Goal: Information Seeking & Learning: Learn about a topic

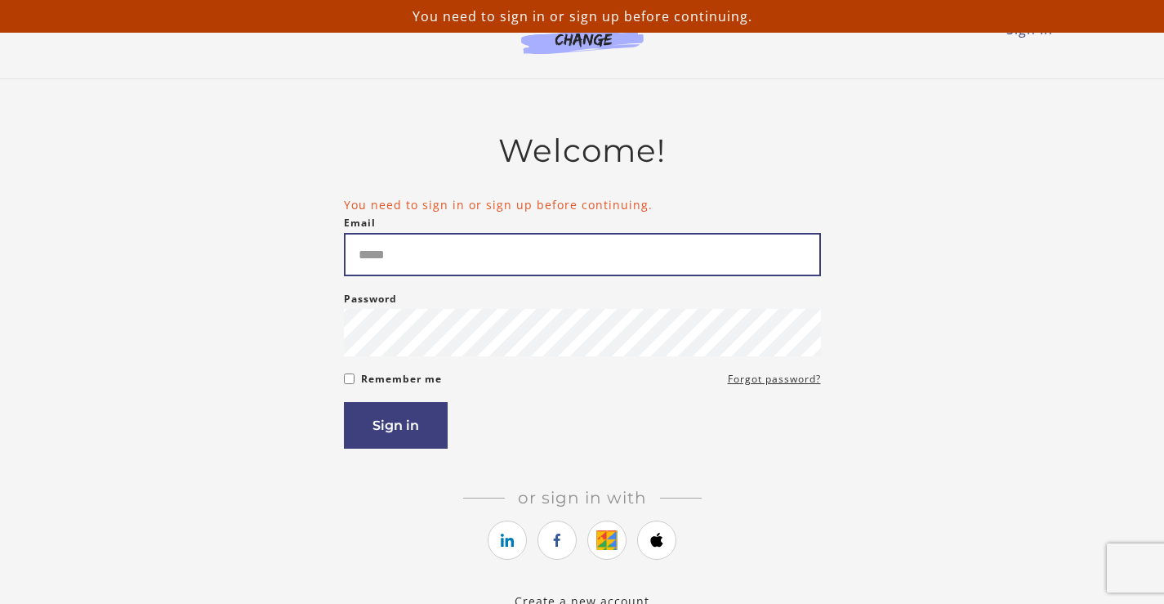
click at [572, 253] on input "Email" at bounding box center [582, 254] width 477 height 43
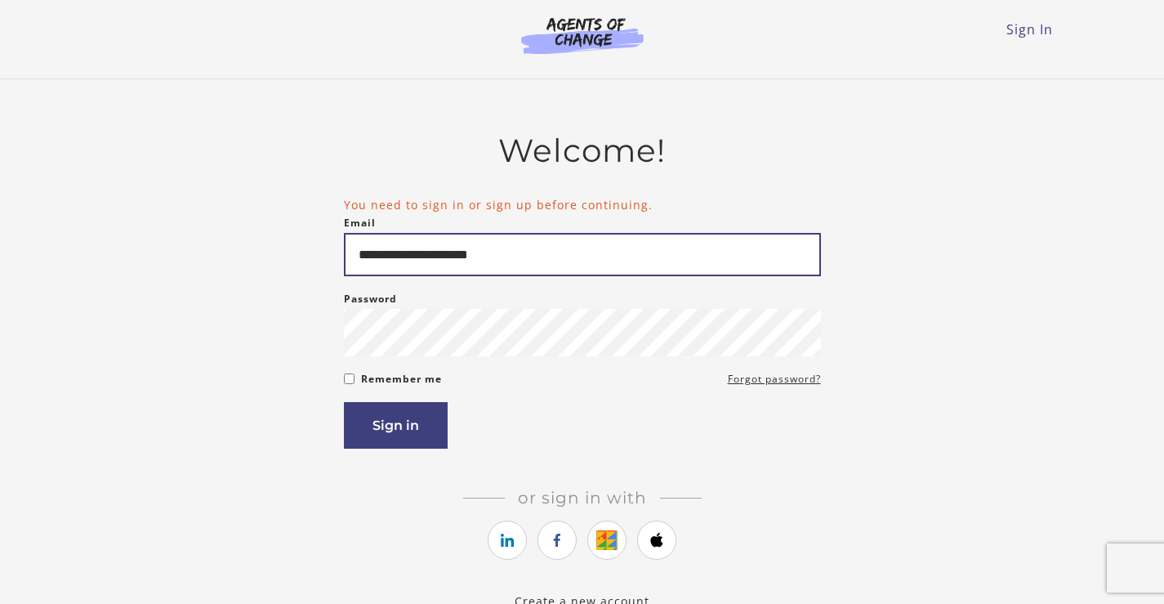
type input "**********"
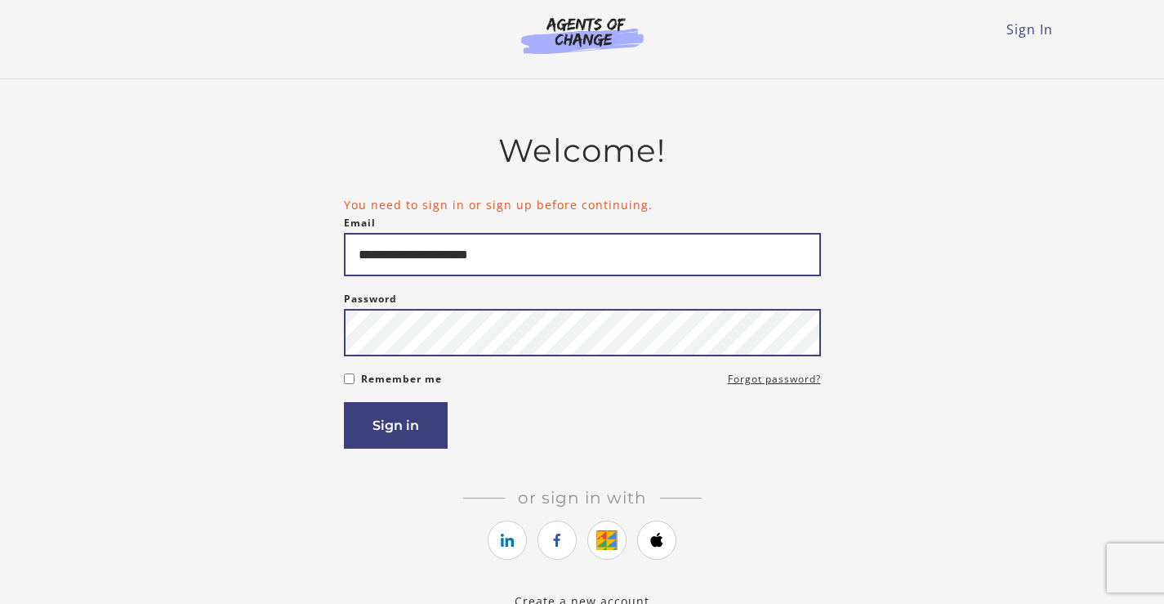
click at [344, 402] on button "Sign in" at bounding box center [396, 425] width 104 height 47
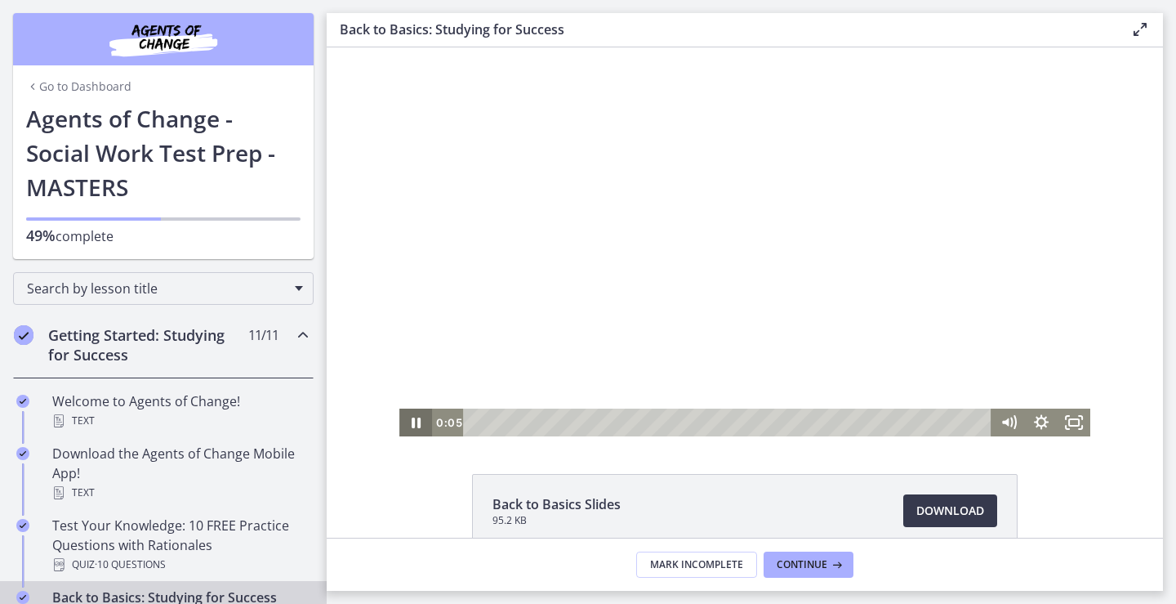
click at [405, 417] on icon "Pause" at bounding box center [416, 422] width 33 height 28
